Goal: Navigation & Orientation: Understand site structure

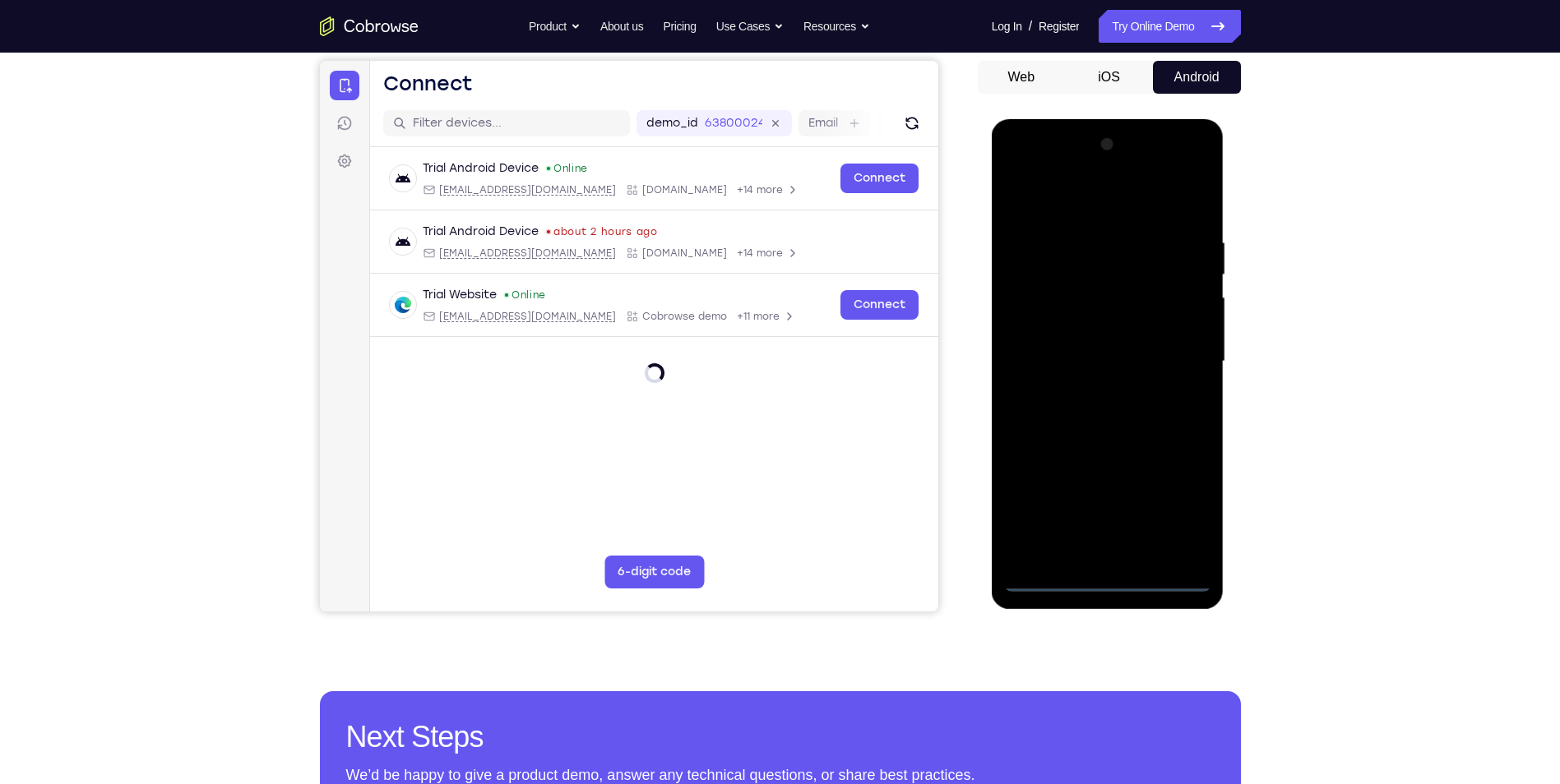
click at [1108, 578] on div at bounding box center [1108, 361] width 207 height 460
click at [1171, 503] on div at bounding box center [1108, 361] width 207 height 460
click at [1100, 180] on div at bounding box center [1108, 361] width 207 height 460
click at [1097, 192] on div at bounding box center [1108, 361] width 207 height 460
click at [1179, 364] on div at bounding box center [1108, 361] width 207 height 460
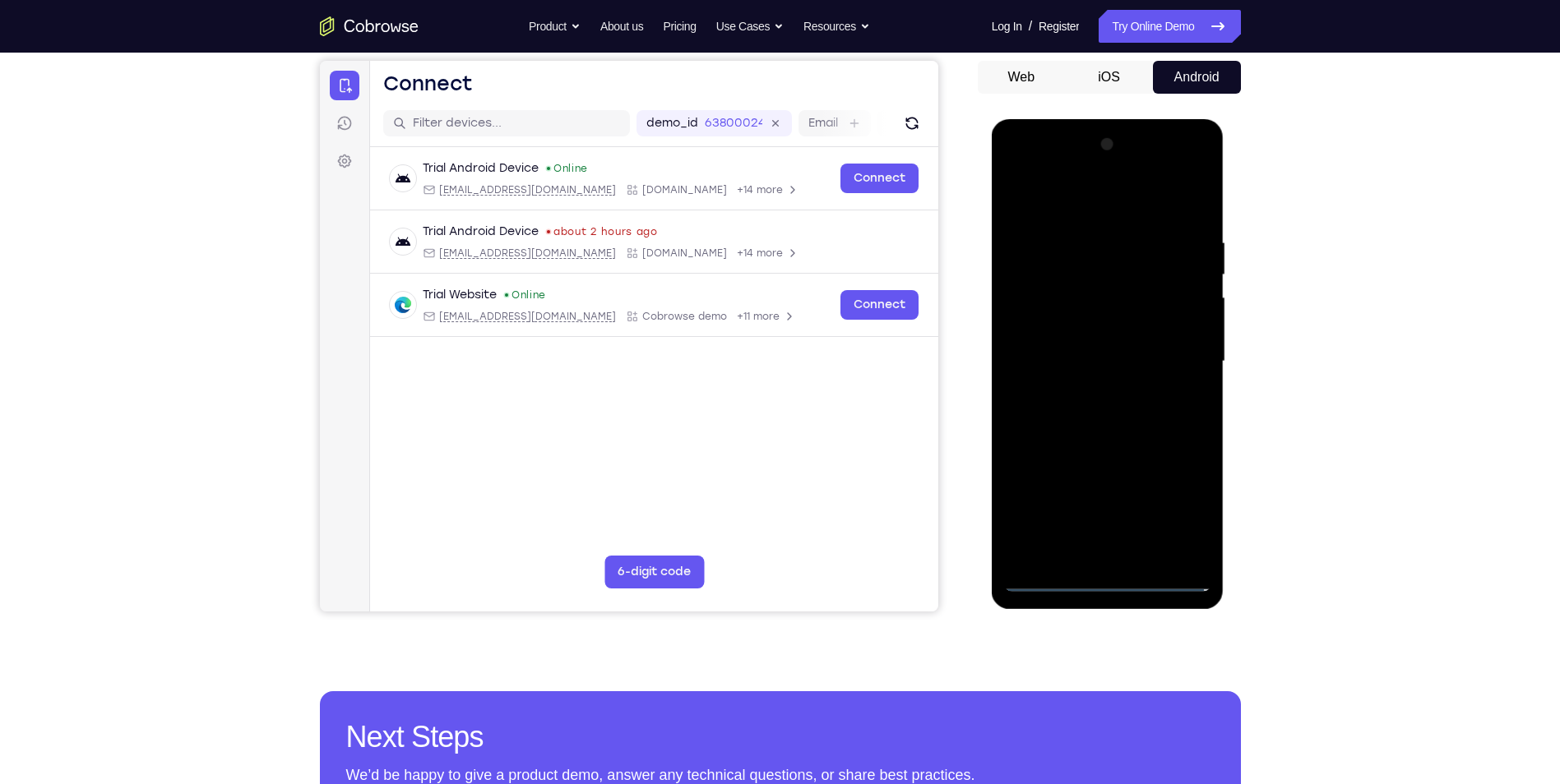
click at [1092, 387] on div at bounding box center [1108, 361] width 207 height 460
click at [1101, 340] on div at bounding box center [1108, 361] width 207 height 460
click at [1095, 360] on div at bounding box center [1108, 361] width 207 height 460
click at [1041, 423] on div at bounding box center [1108, 361] width 207 height 460
click at [1144, 413] on div at bounding box center [1108, 361] width 207 height 460
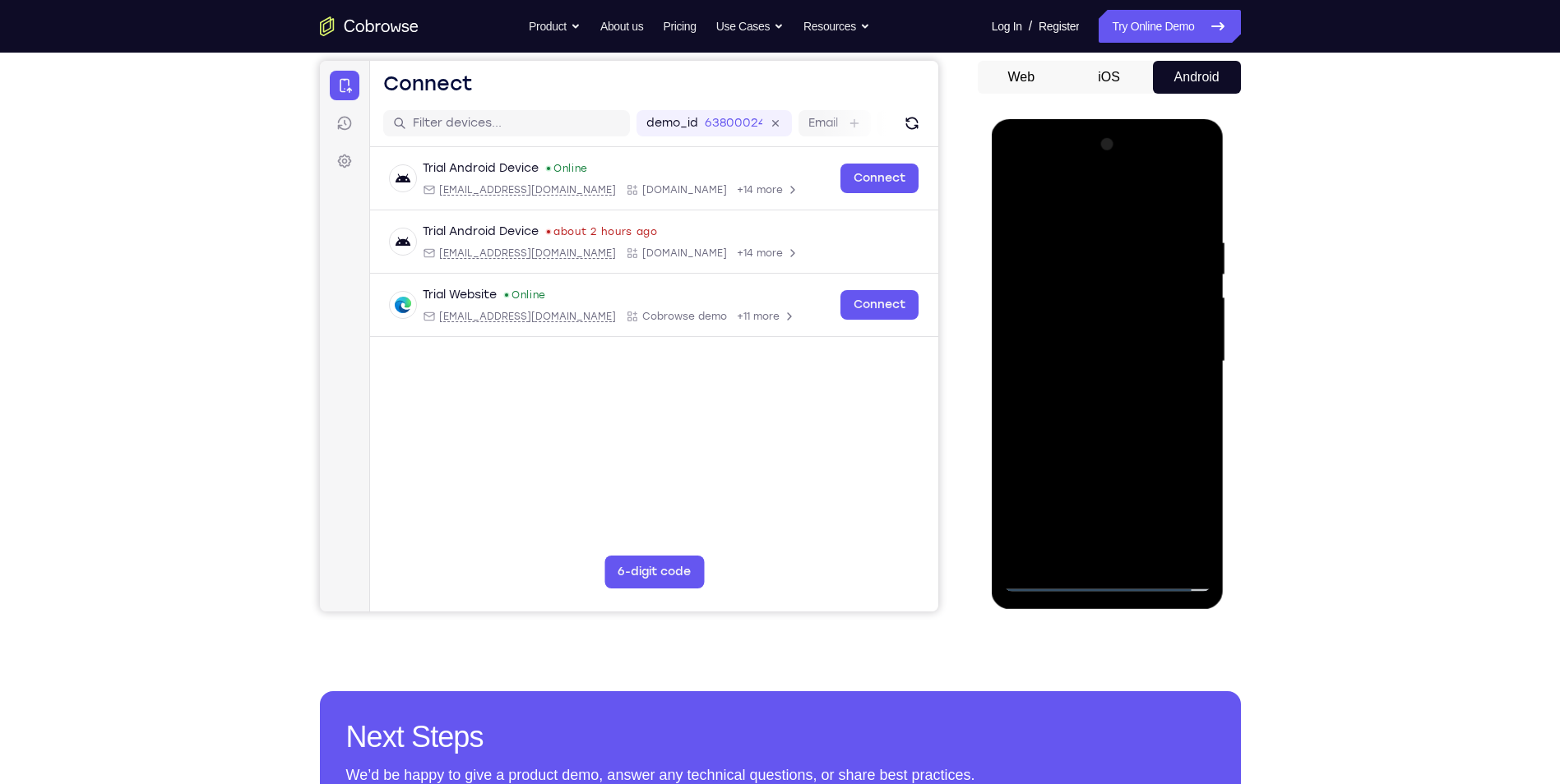
click at [1144, 413] on div at bounding box center [1108, 361] width 207 height 460
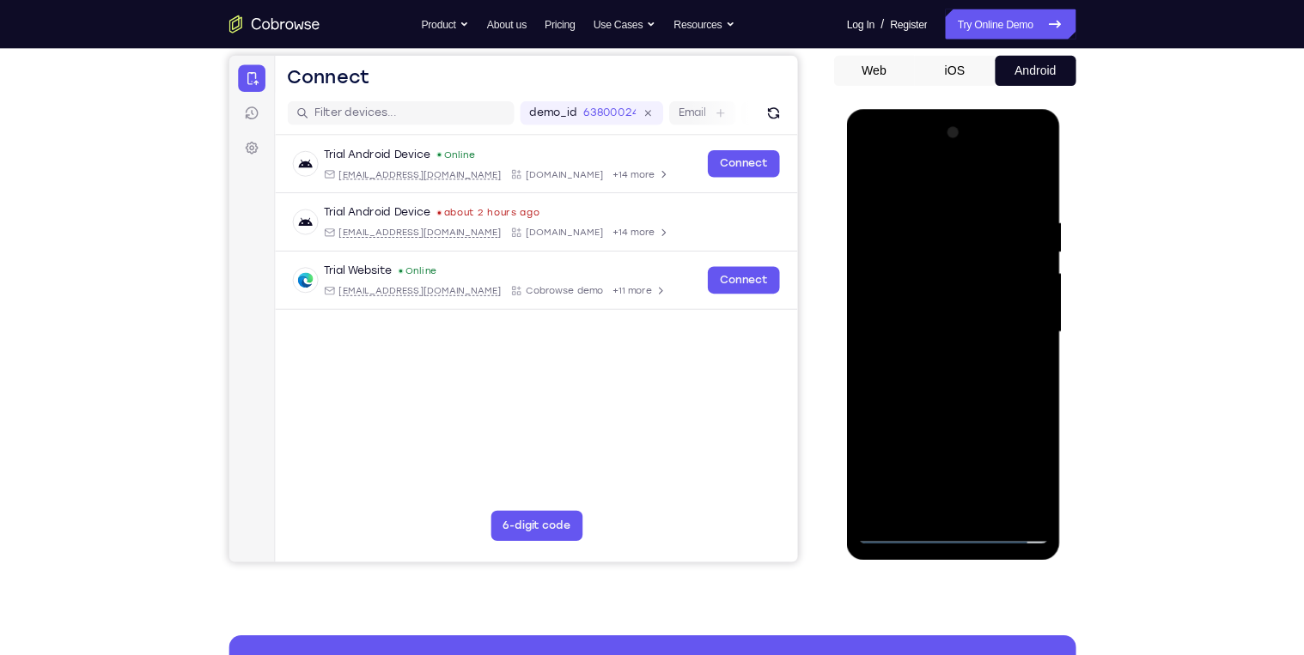
scroll to position [160, 0]
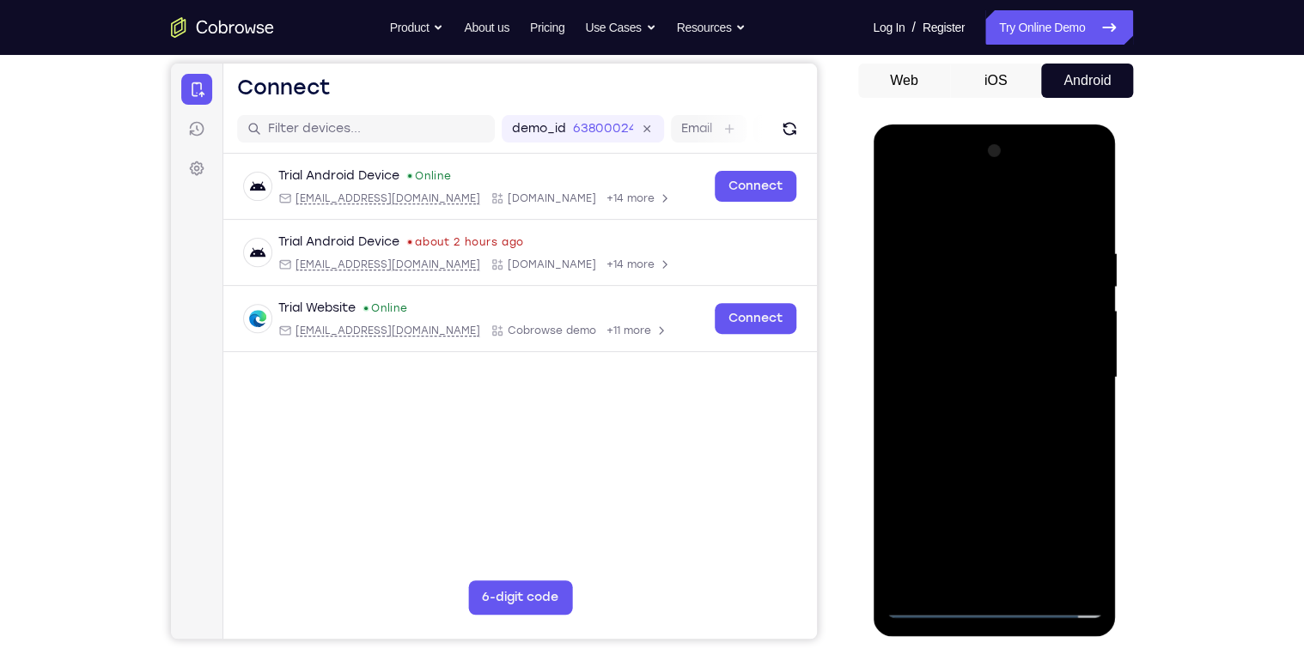
click at [988, 458] on div at bounding box center [993, 377] width 216 height 481
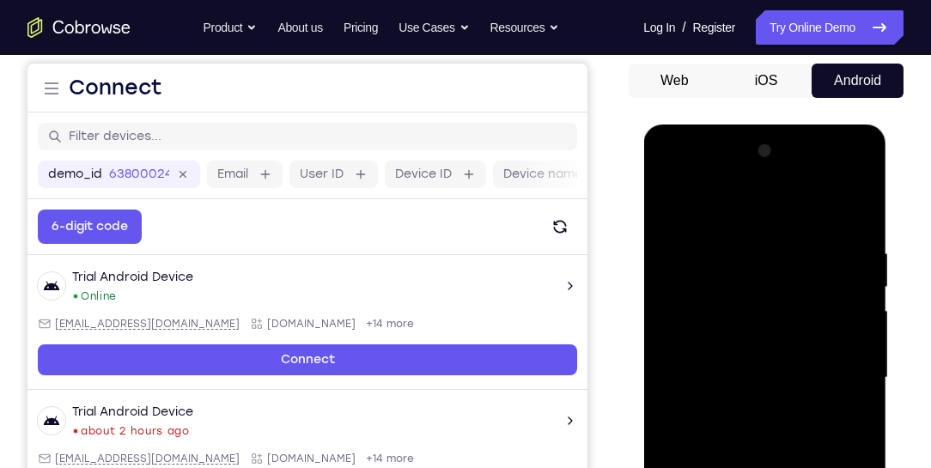
scroll to position [210, 0]
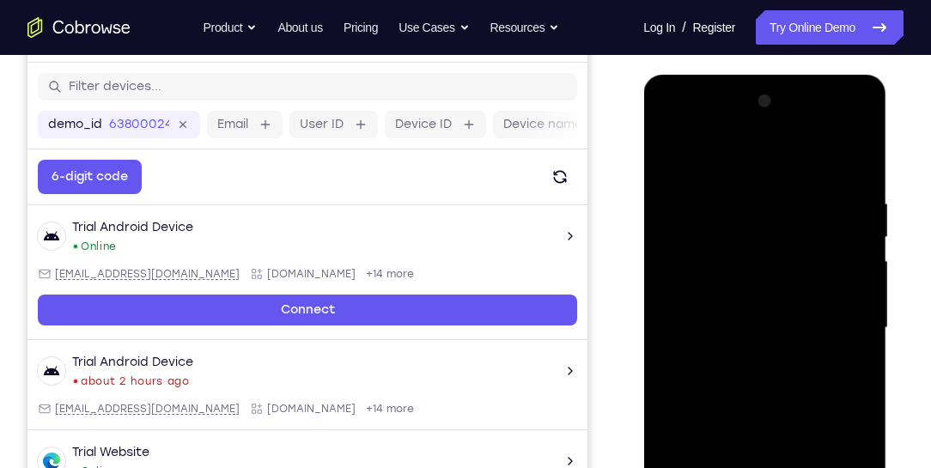
click at [754, 194] on div at bounding box center [764, 328] width 216 height 481
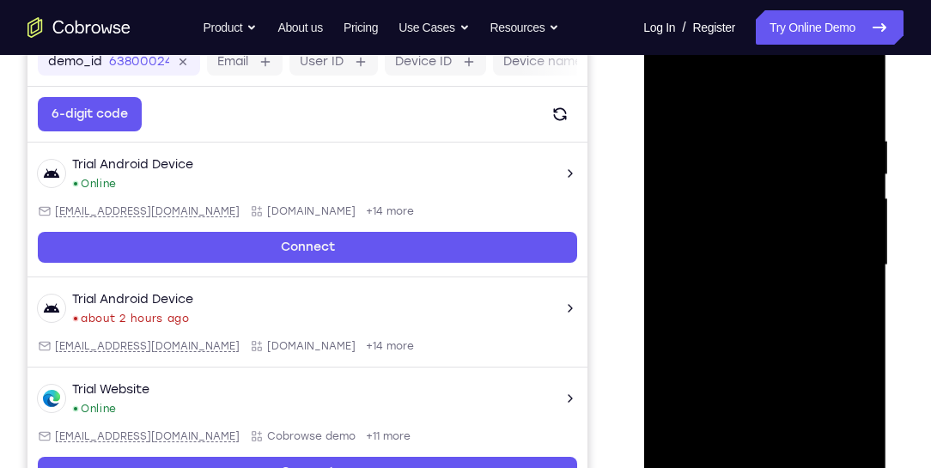
scroll to position [258, 0]
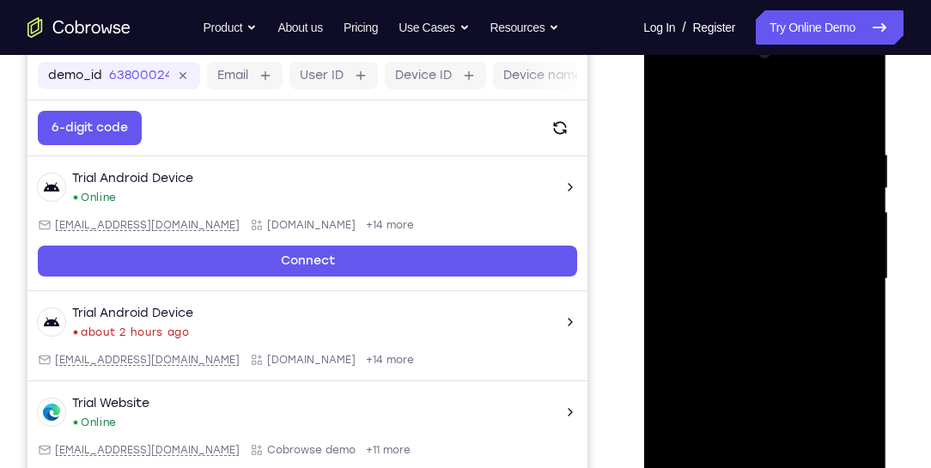
click at [812, 195] on div at bounding box center [764, 279] width 216 height 481
click at [792, 152] on div at bounding box center [764, 279] width 216 height 481
click at [658, 234] on div at bounding box center [764, 279] width 216 height 481
click at [673, 229] on div at bounding box center [764, 279] width 216 height 481
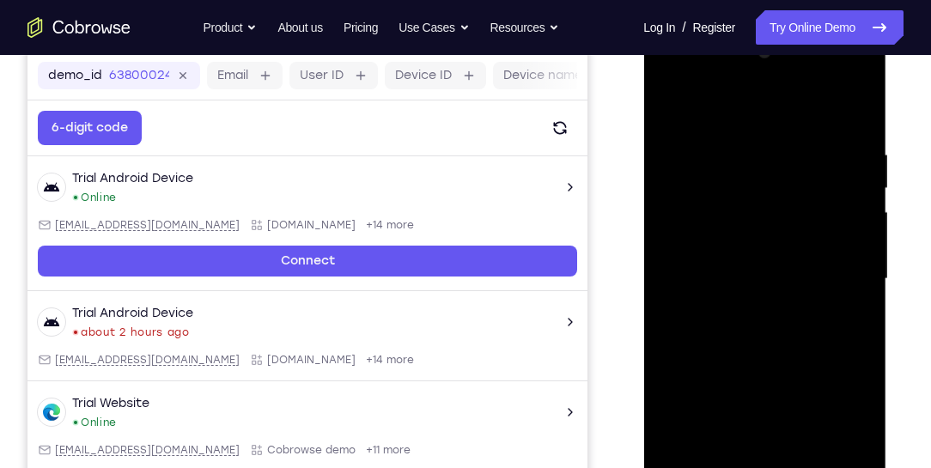
drag, startPoint x: 842, startPoint y: 253, endPoint x: 755, endPoint y: 257, distance: 86.8
click at [764, 255] on div at bounding box center [764, 279] width 216 height 481
drag, startPoint x: 822, startPoint y: 245, endPoint x: 695, endPoint y: 250, distance: 127.2
click at [698, 248] on div at bounding box center [764, 279] width 216 height 481
click at [839, 185] on div at bounding box center [764, 279] width 216 height 481
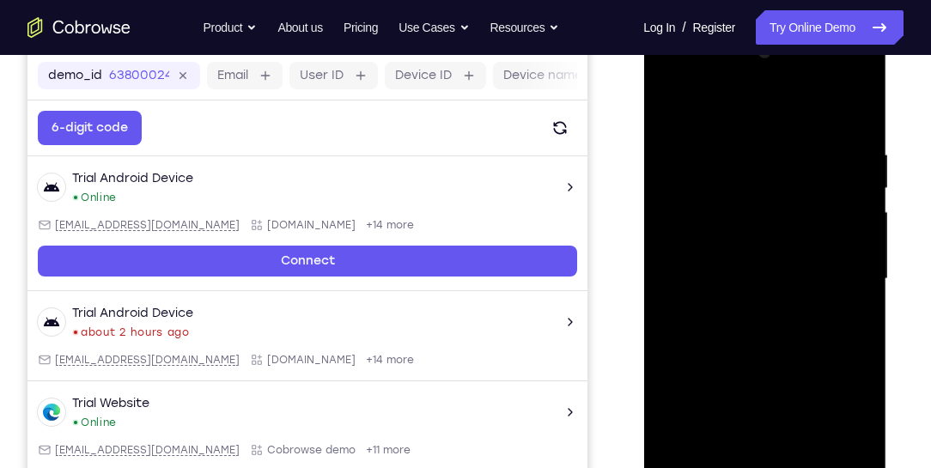
click at [852, 231] on div at bounding box center [764, 279] width 216 height 481
click at [850, 231] on div at bounding box center [764, 279] width 216 height 481
drag, startPoint x: 862, startPoint y: 144, endPoint x: 784, endPoint y: 147, distance: 78.2
click at [784, 147] on div at bounding box center [764, 279] width 216 height 481
drag, startPoint x: 842, startPoint y: 173, endPoint x: 742, endPoint y: 179, distance: 99.9
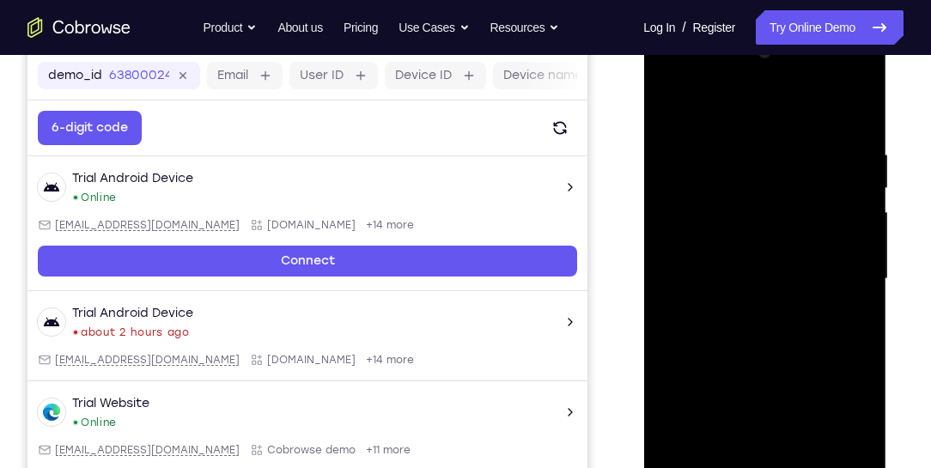
click at [743, 179] on div at bounding box center [764, 279] width 216 height 481
click at [839, 197] on div at bounding box center [764, 279] width 216 height 481
click at [851, 116] on div at bounding box center [764, 279] width 216 height 481
click at [760, 134] on div at bounding box center [764, 279] width 216 height 481
click at [837, 176] on div at bounding box center [764, 279] width 216 height 481
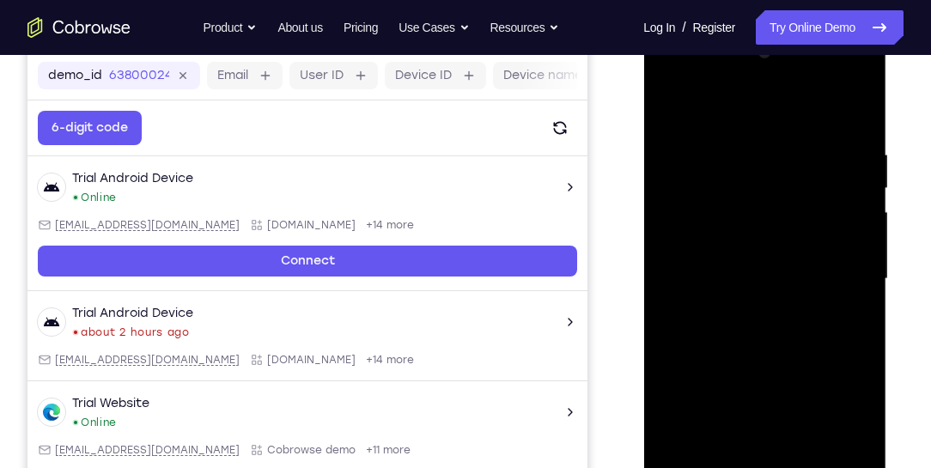
click at [842, 178] on div at bounding box center [764, 279] width 216 height 481
click at [850, 198] on div at bounding box center [764, 279] width 216 height 481
click at [848, 167] on div at bounding box center [764, 279] width 216 height 481
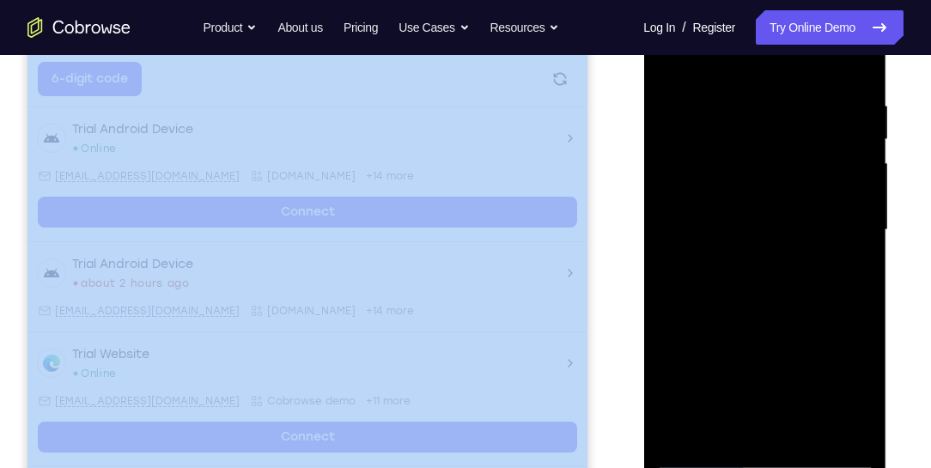
drag, startPoint x: 807, startPoint y: 185, endPoint x: 725, endPoint y: 95, distance: 122.2
click at [725, 95] on div at bounding box center [764, 230] width 216 height 481
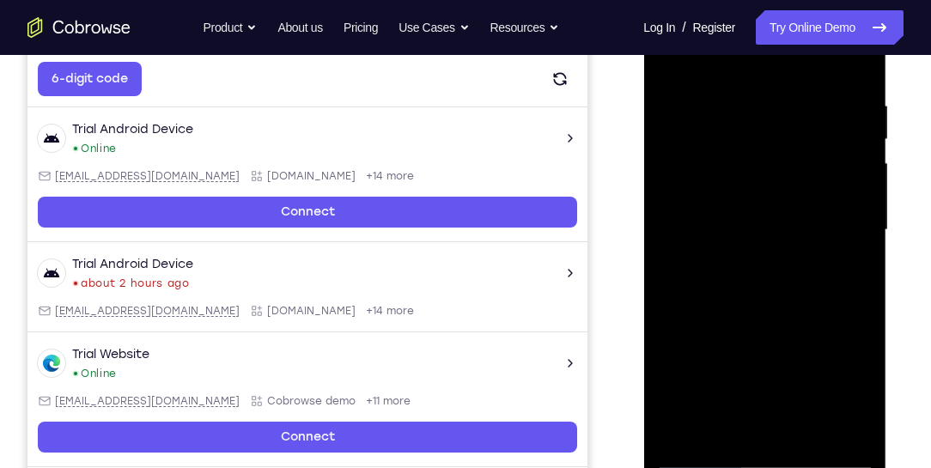
click at [702, 210] on div at bounding box center [764, 230] width 216 height 481
click at [854, 199] on div at bounding box center [764, 230] width 216 height 481
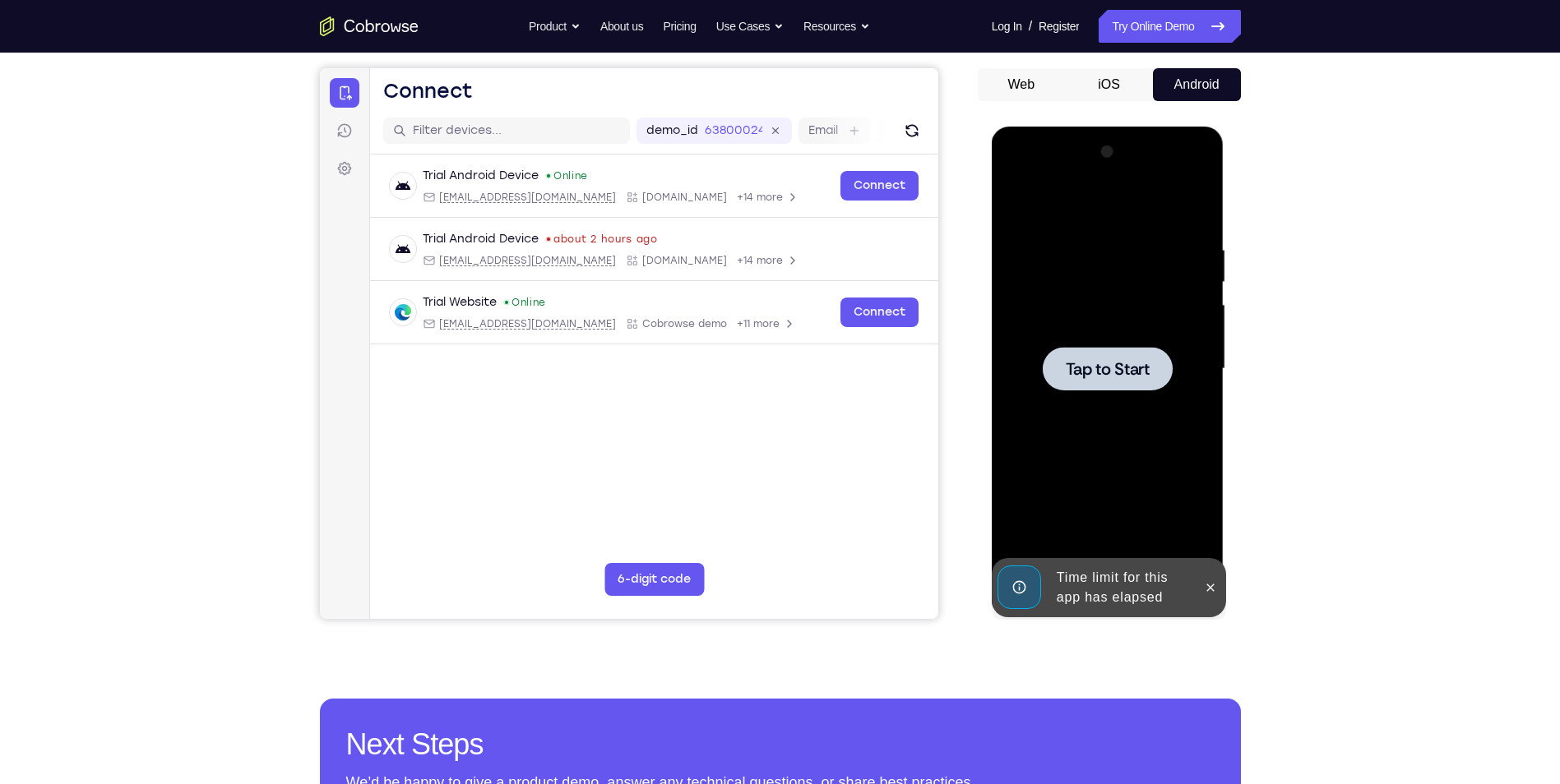
scroll to position [130, 0]
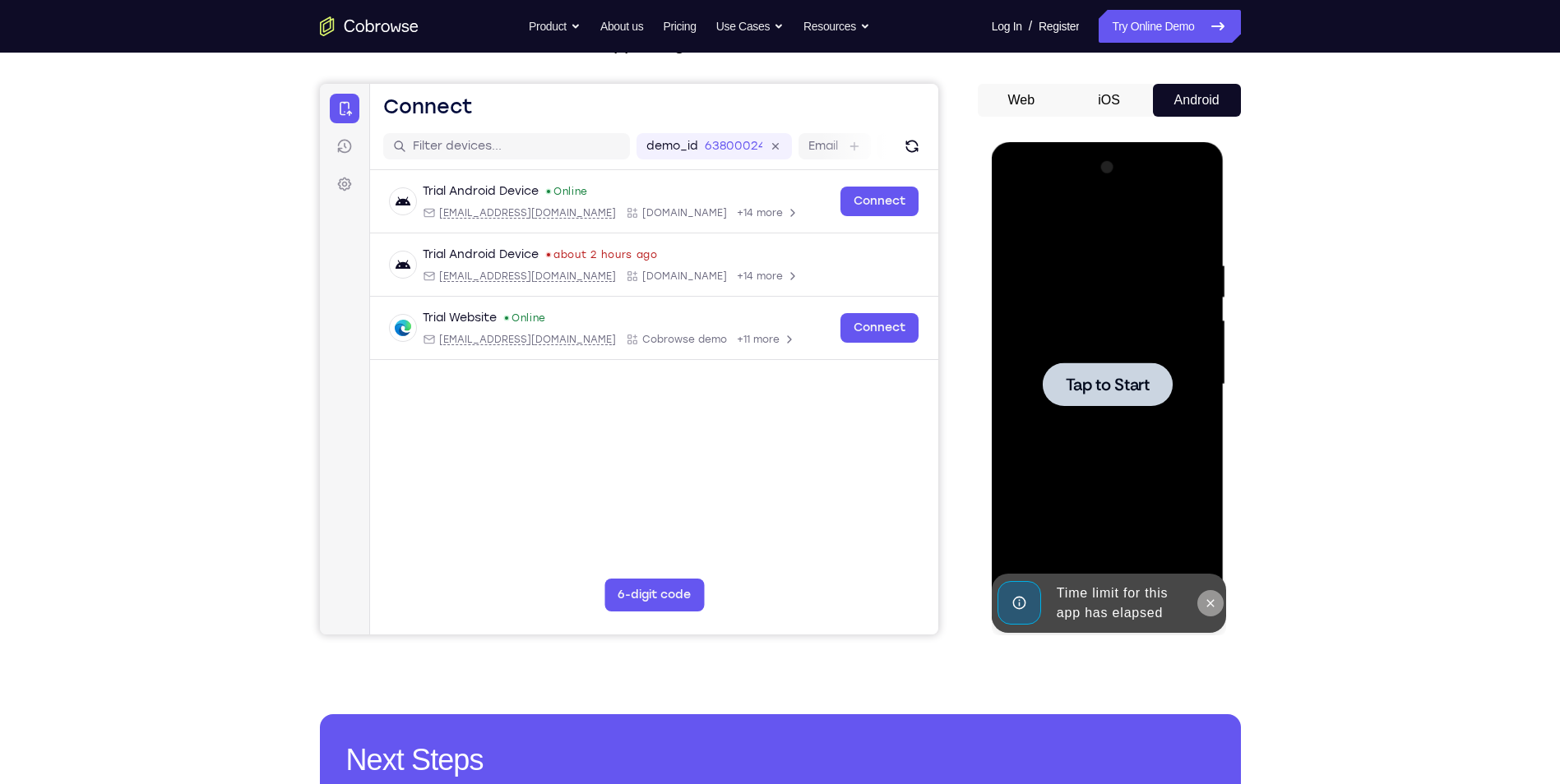
click at [1205, 602] on icon at bounding box center [1210, 603] width 13 height 13
